Goal: Task Accomplishment & Management: Manage account settings

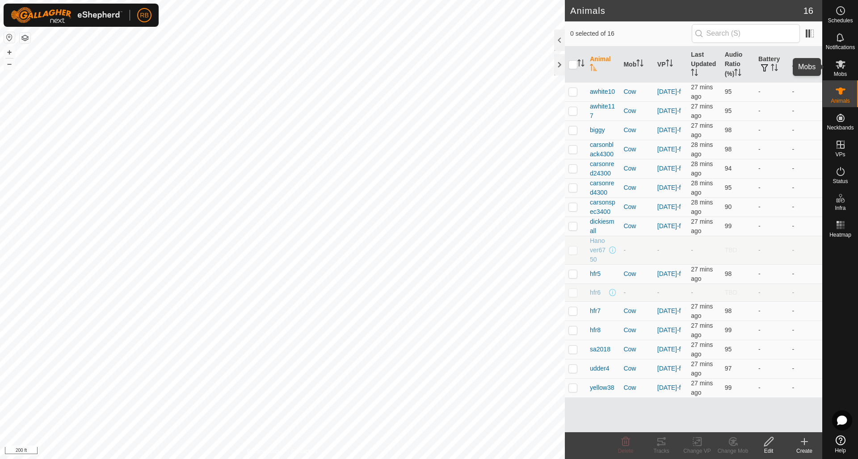
click at [842, 64] on icon at bounding box center [840, 64] width 10 height 8
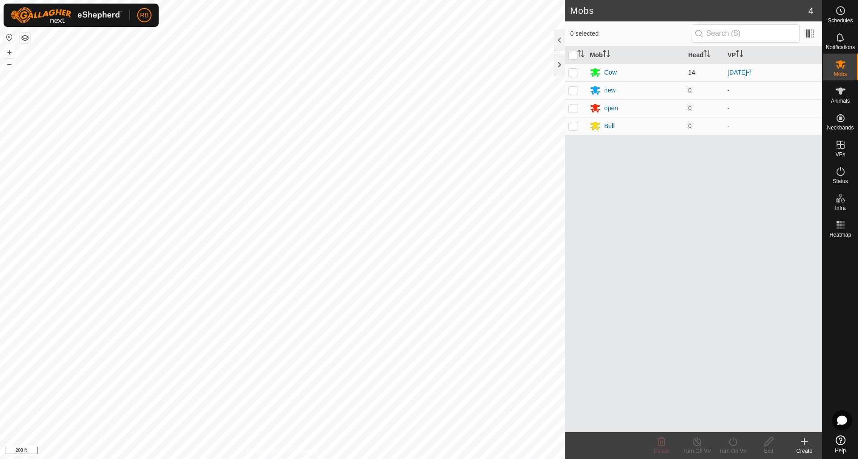
click at [575, 71] on p-checkbox at bounding box center [572, 72] width 9 height 7
checkbox input "true"
click at [734, 440] on icon at bounding box center [732, 441] width 11 height 11
click at [742, 401] on link "Later" at bounding box center [759, 403] width 88 height 18
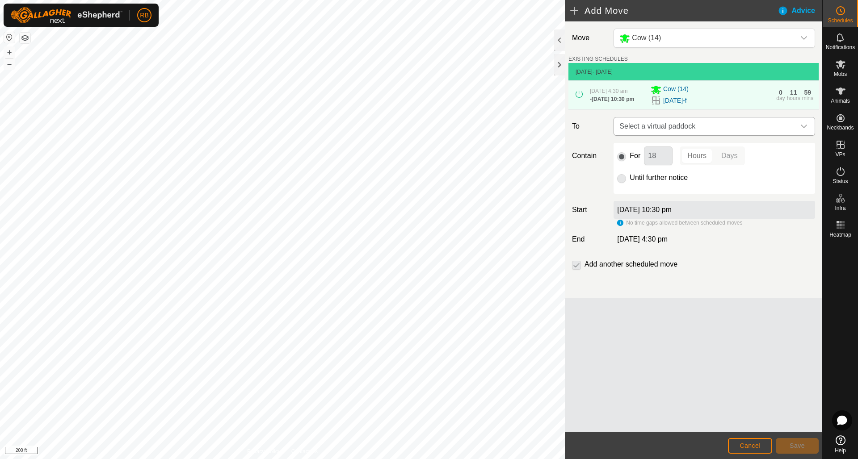
click at [804, 126] on icon "dropdown trigger" at bounding box center [803, 126] width 7 height 7
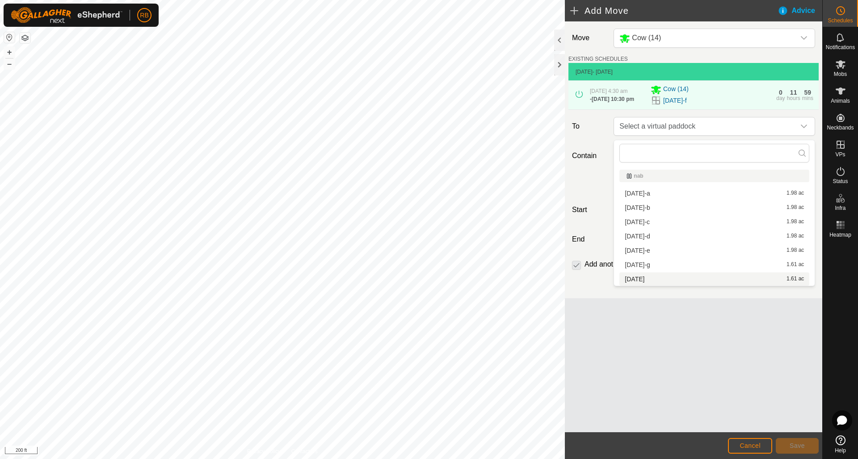
click at [692, 340] on div "Move Cow (14) EXISTING SCHEDULES 22 Aug 2025 - Today 22 Aug 2025, 4:30 am - 22 …" at bounding box center [693, 226] width 257 height 411
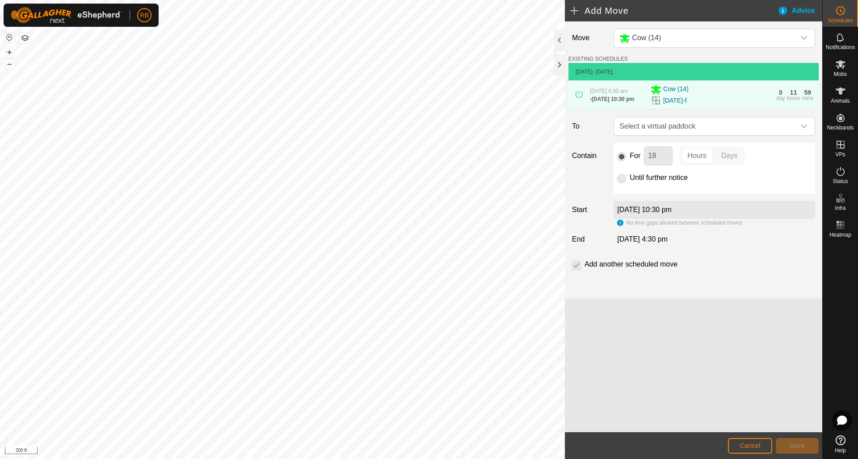
click at [755, 444] on span "Cancel" at bounding box center [749, 445] width 21 height 7
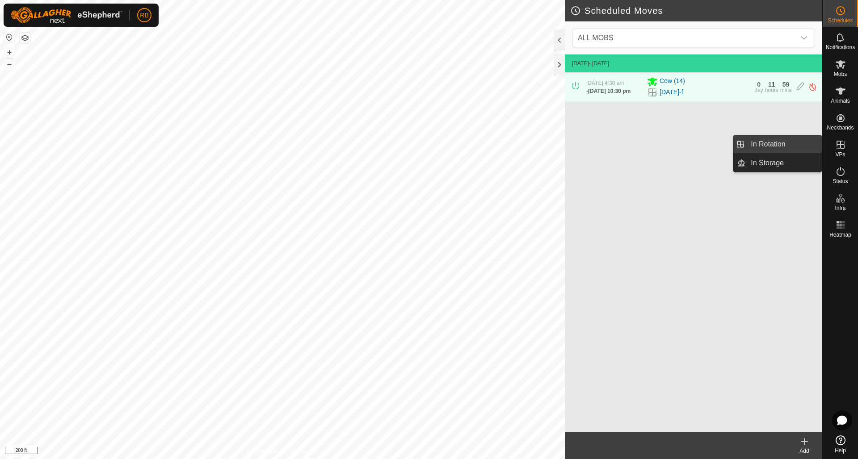
click at [767, 144] on link "In Rotation" at bounding box center [783, 144] width 76 height 18
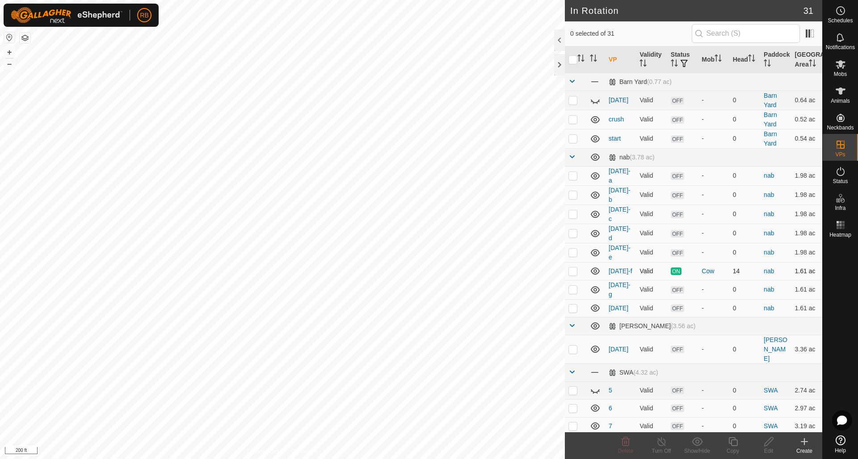
click at [571, 268] on p-checkbox at bounding box center [572, 271] width 9 height 7
checkbox input "false"
click at [575, 286] on p-checkbox at bounding box center [572, 289] width 9 height 7
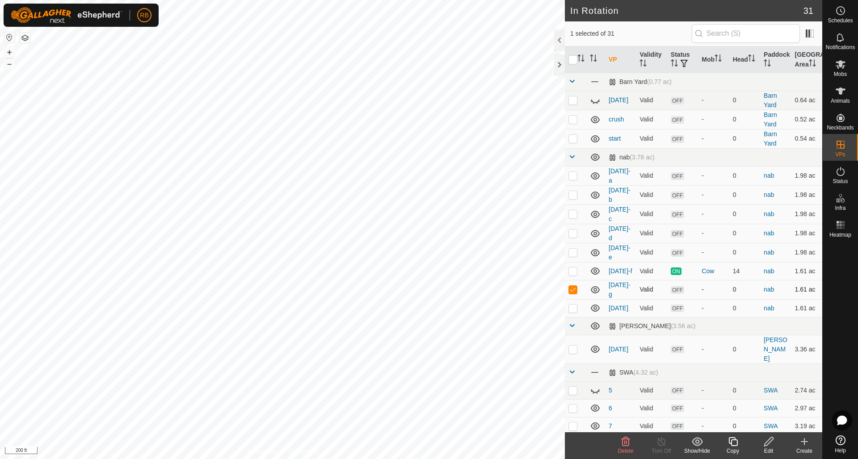
checkbox input "false"
click at [839, 62] on icon at bounding box center [840, 64] width 10 height 8
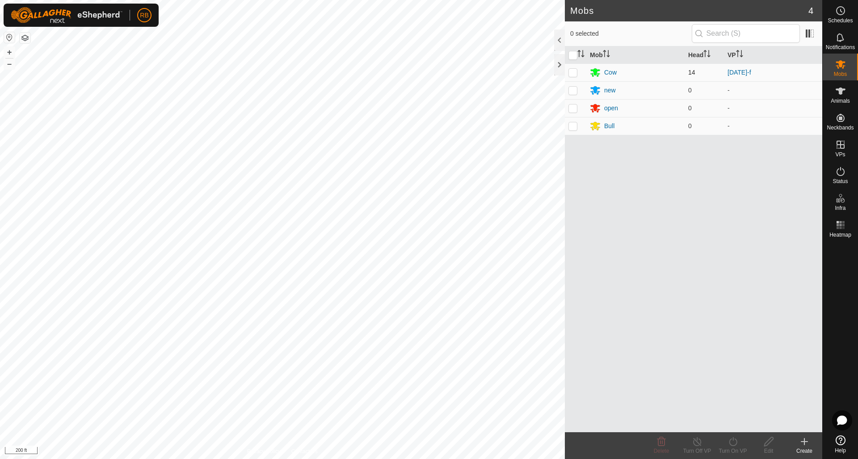
click at [576, 71] on p-checkbox at bounding box center [572, 72] width 9 height 7
checkbox input "true"
click at [738, 439] on icon at bounding box center [732, 441] width 11 height 11
click at [732, 403] on link "Later" at bounding box center [759, 403] width 88 height 18
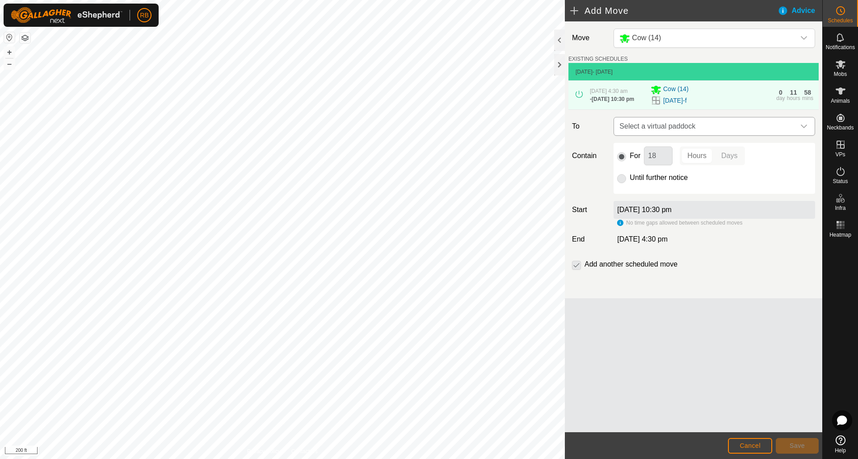
click at [804, 126] on icon "dropdown trigger" at bounding box center [803, 126] width 7 height 7
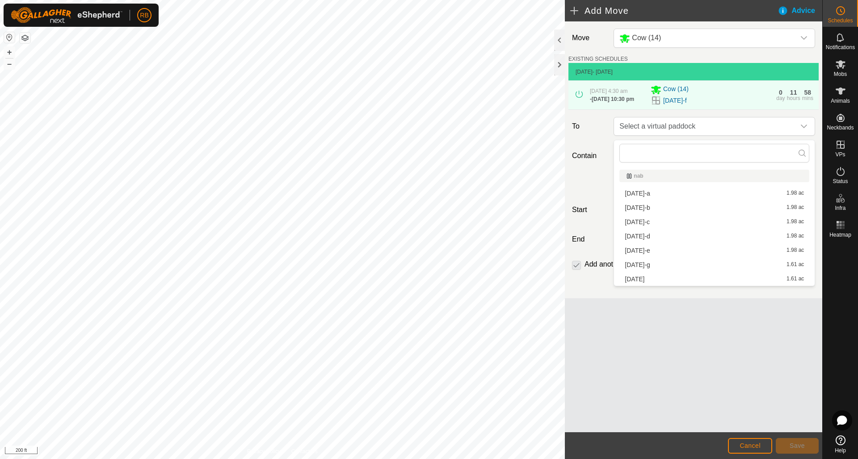
click at [672, 248] on li "aug12-e 1.98 ac" at bounding box center [714, 250] width 190 height 13
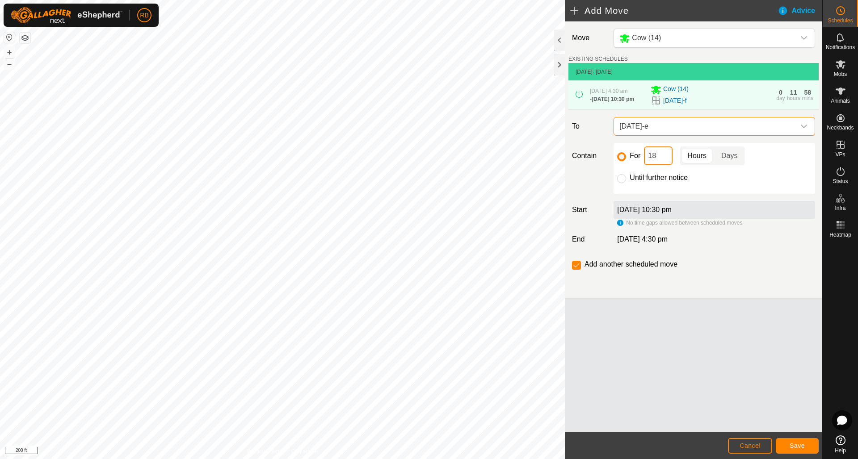
click at [659, 158] on input "18" at bounding box center [658, 156] width 29 height 19
type input "24"
click at [809, 448] on button "Save" at bounding box center [797, 446] width 43 height 16
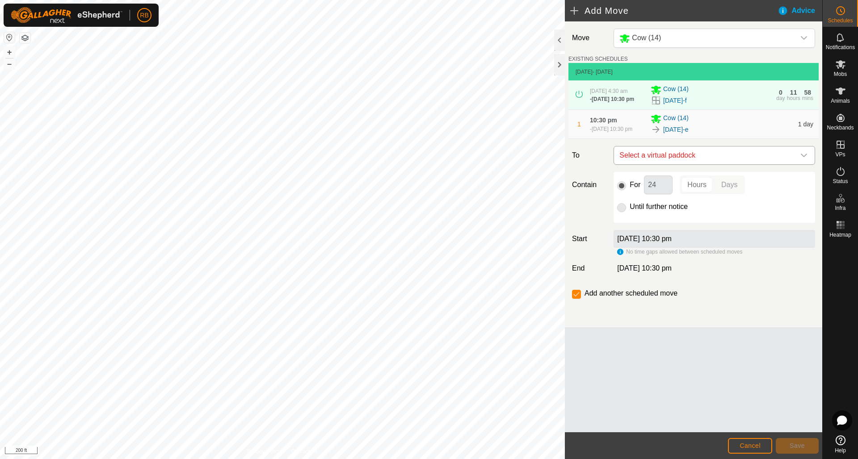
click at [806, 159] on icon "dropdown trigger" at bounding box center [803, 155] width 7 height 7
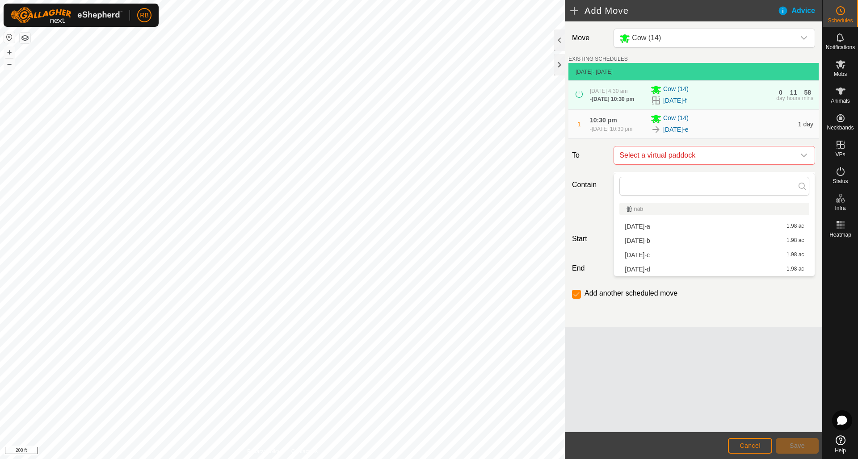
click at [650, 268] on li "aug12-d 1.98 ac" at bounding box center [714, 269] width 190 height 13
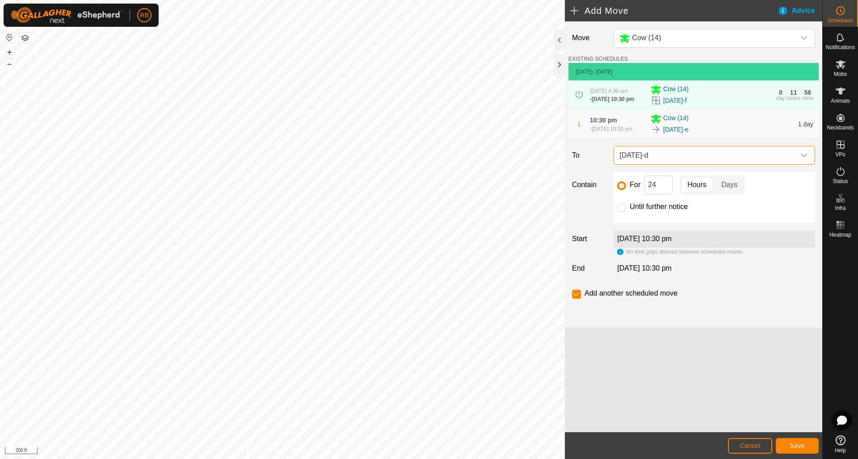
click at [796, 442] on button "Save" at bounding box center [797, 446] width 43 height 16
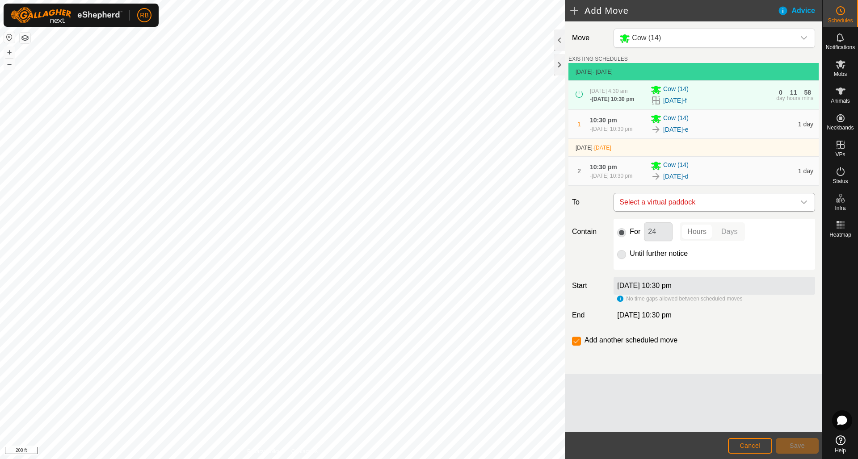
click at [805, 204] on icon "dropdown trigger" at bounding box center [804, 203] width 6 height 4
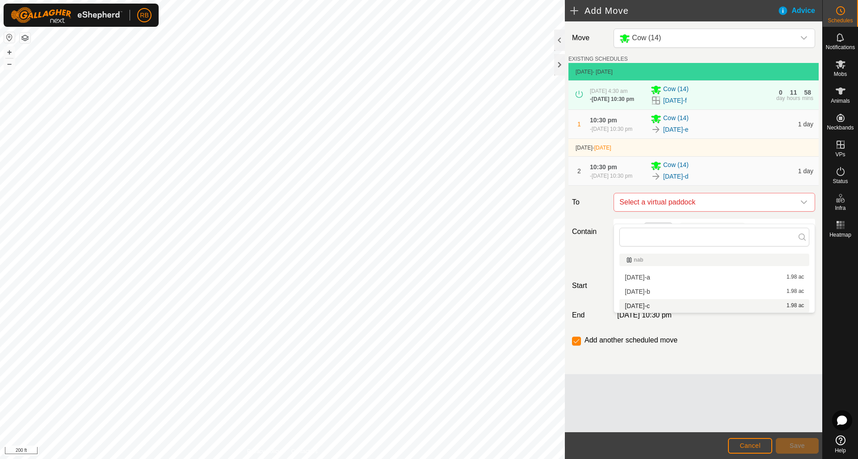
click at [662, 303] on li "aug12-c 1.98 ac" at bounding box center [714, 305] width 190 height 13
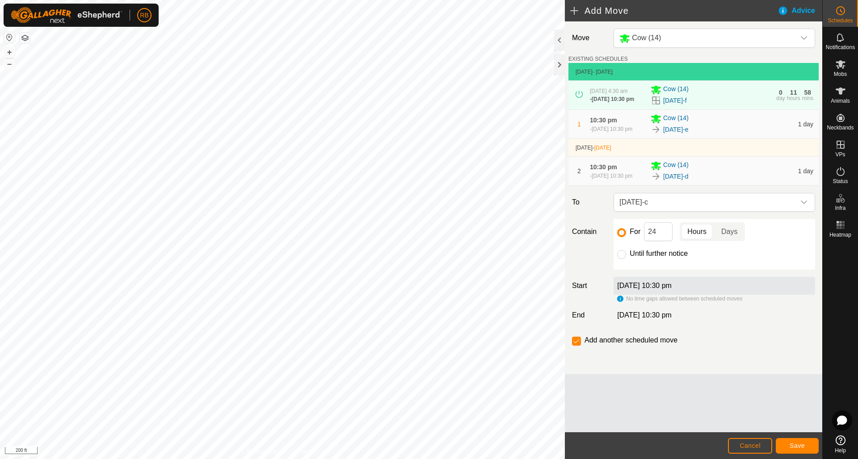
click at [799, 443] on span "Save" at bounding box center [796, 445] width 15 height 7
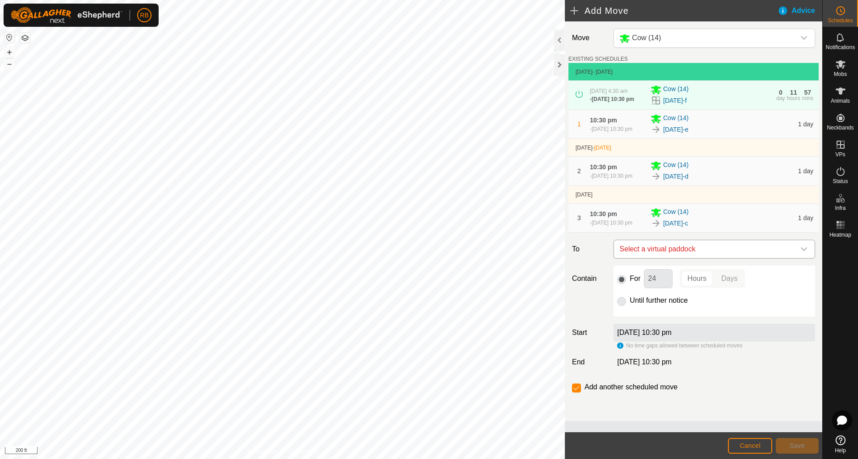
click at [806, 251] on icon "dropdown trigger" at bounding box center [804, 249] width 6 height 4
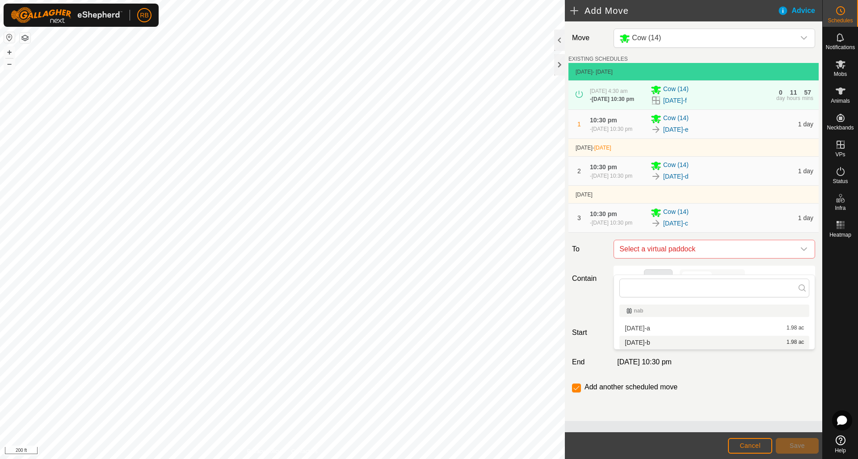
click at [666, 344] on li "aug12-b 1.98 ac" at bounding box center [714, 342] width 190 height 13
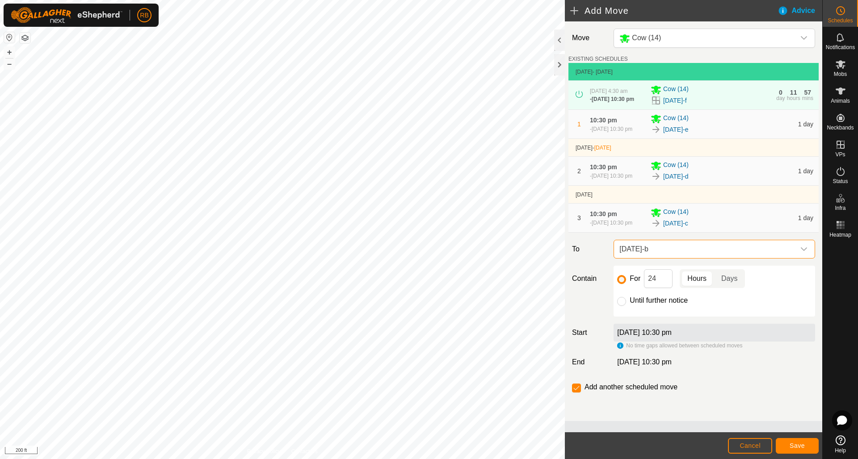
click at [799, 444] on span "Save" at bounding box center [796, 445] width 15 height 7
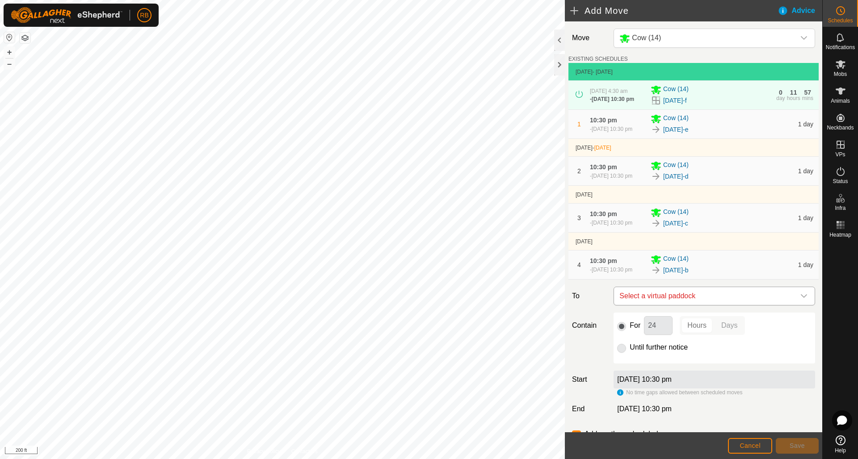
click at [804, 300] on icon "dropdown trigger" at bounding box center [803, 296] width 7 height 7
click at [650, 380] on li "aug12-a 1.98 ac" at bounding box center [714, 379] width 190 height 13
click at [796, 445] on span "Save" at bounding box center [796, 445] width 15 height 7
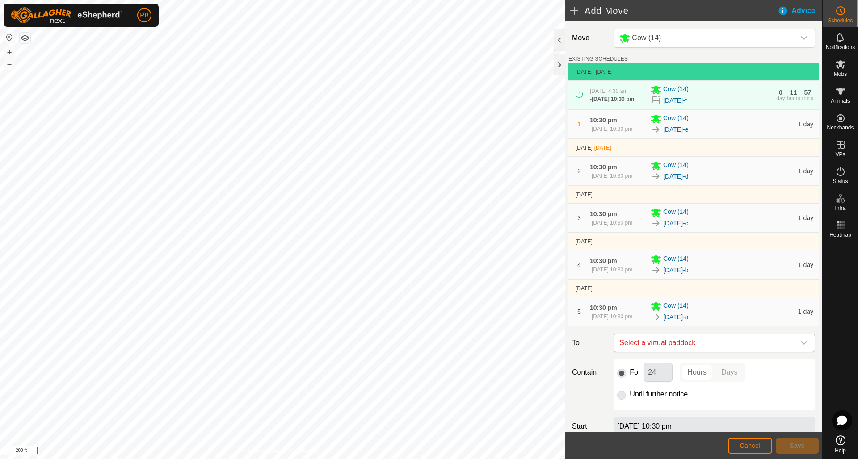
click at [808, 352] on div "dropdown trigger" at bounding box center [804, 343] width 18 height 18
click at [803, 347] on icon "dropdown trigger" at bounding box center [803, 343] width 7 height 7
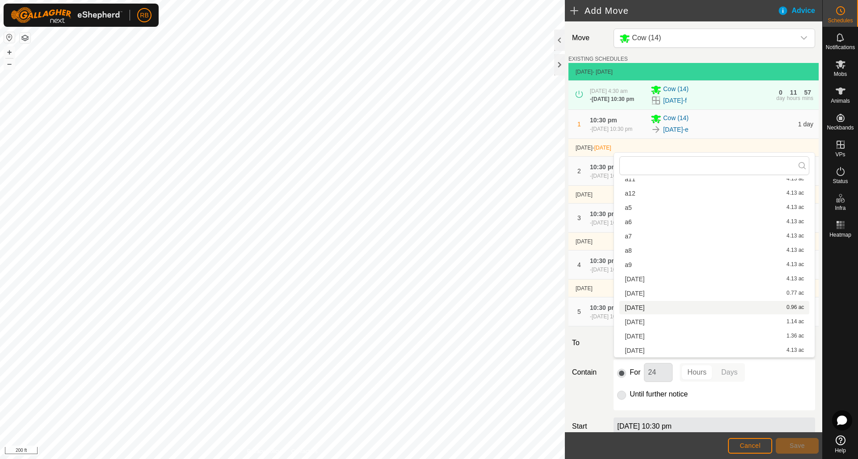
scroll to position [346, 0]
click at [678, 278] on li "[DATE] 4.13 ac" at bounding box center [714, 279] width 190 height 13
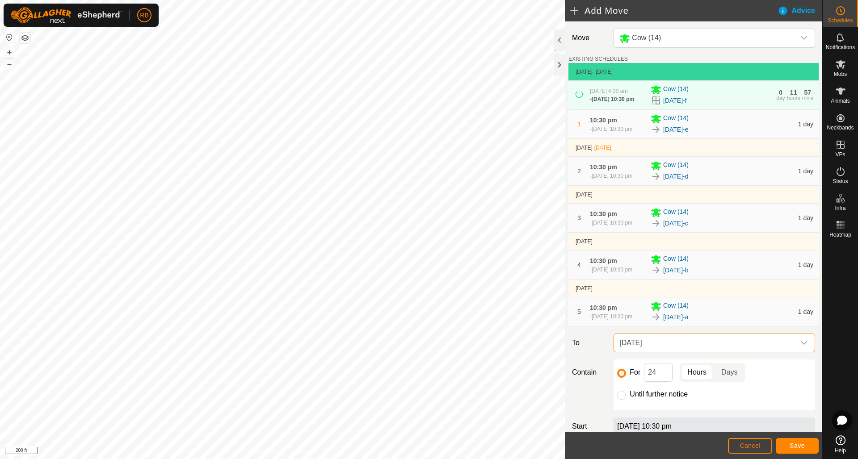
click at [800, 445] on span "Save" at bounding box center [796, 445] width 15 height 7
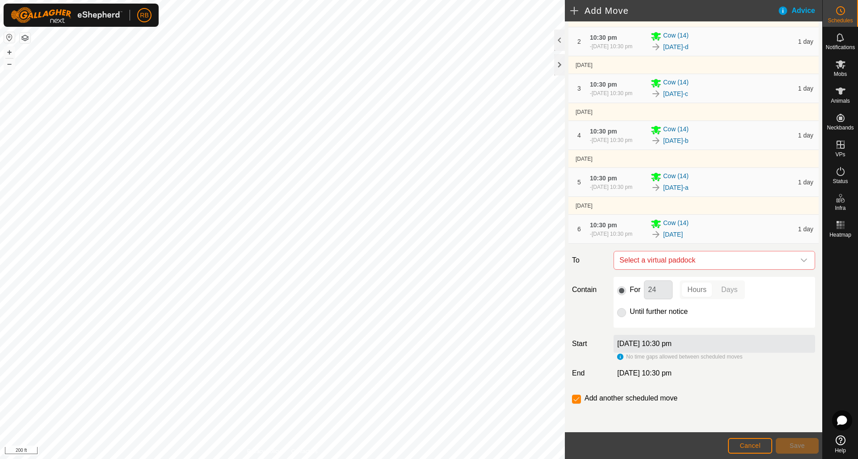
scroll to position [157, 0]
click at [843, 61] on icon at bounding box center [840, 64] width 11 height 11
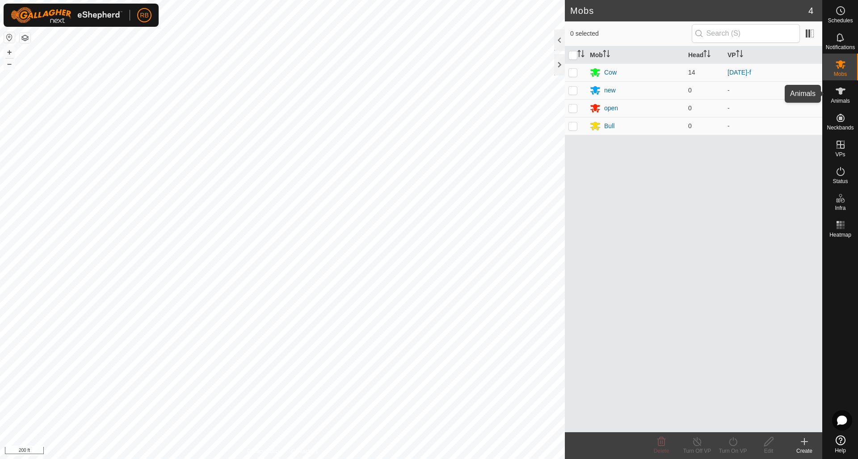
click at [841, 89] on icon at bounding box center [840, 91] width 10 height 7
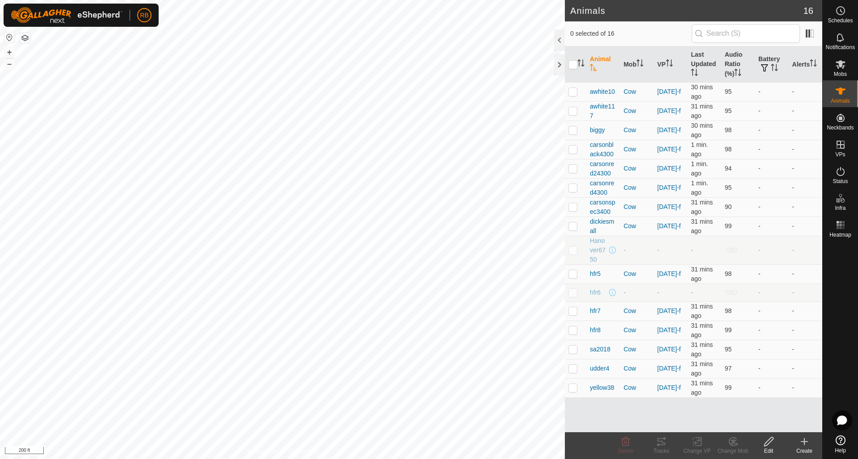
click at [841, 89] on icon at bounding box center [840, 91] width 10 height 7
